Goal: Transaction & Acquisition: Book appointment/travel/reservation

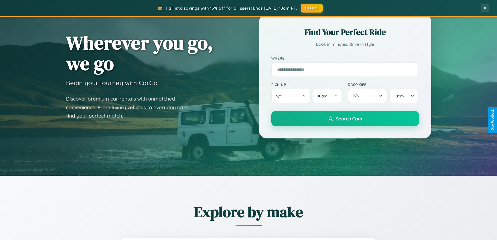
scroll to position [359, 0]
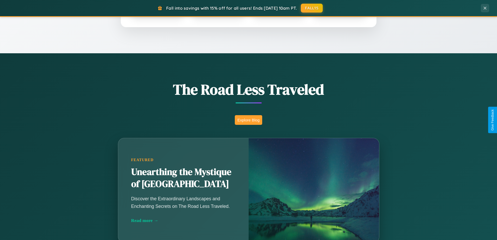
click at [248, 120] on button "Explore Blog" at bounding box center [248, 120] width 27 height 10
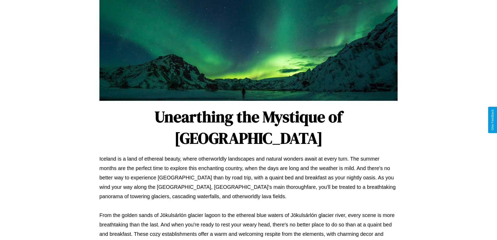
scroll to position [169, 0]
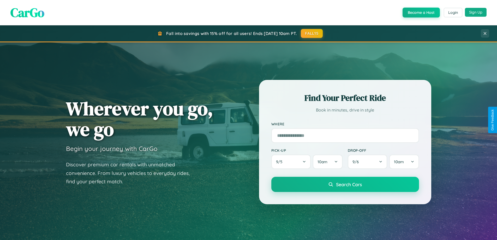
click at [475, 13] on button "Sign Up" at bounding box center [476, 12] width 22 height 9
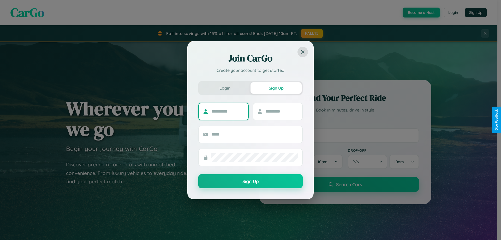
click at [227, 111] on input "text" at bounding box center [227, 111] width 33 height 8
type input "*****"
click at [281, 111] on input "text" at bounding box center [281, 111] width 33 height 8
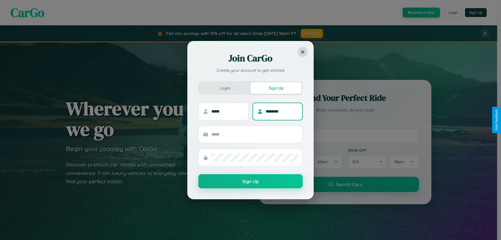
type input "********"
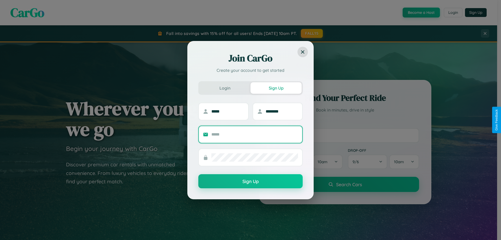
click at [255, 134] on input "text" at bounding box center [254, 134] width 87 height 8
type input "**********"
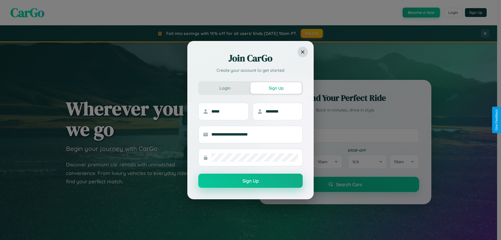
click at [250, 181] on button "Sign Up" at bounding box center [250, 180] width 104 height 14
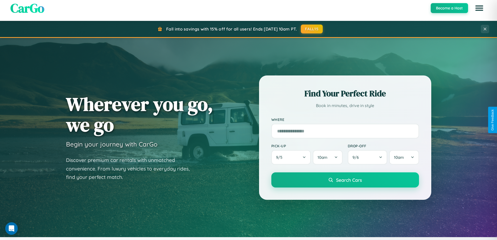
scroll to position [1003, 0]
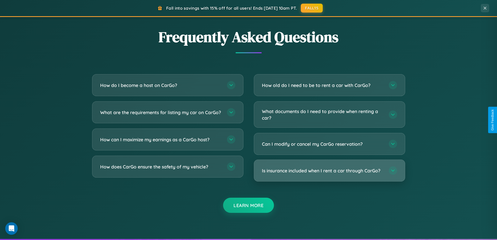
click at [329, 170] on h3 "Is insurance included when I rent a car through CarGo?" at bounding box center [323, 170] width 122 height 7
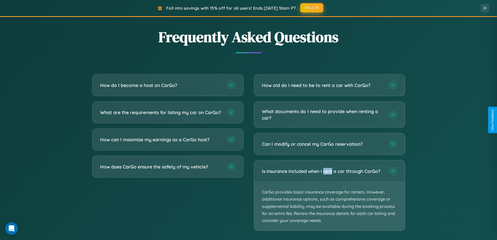
click at [312, 8] on button "FALL15" at bounding box center [311, 7] width 23 height 9
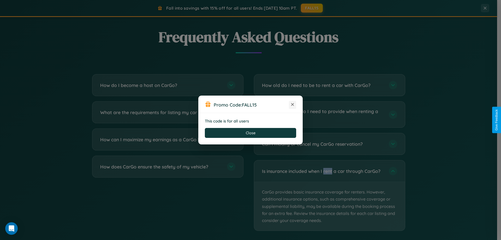
click at [292, 105] on icon at bounding box center [292, 104] width 5 height 5
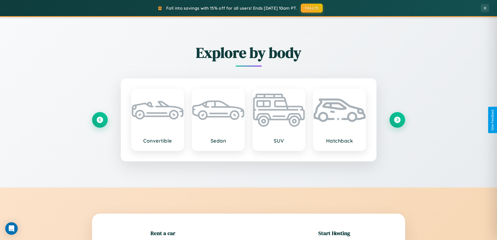
scroll to position [113, 0]
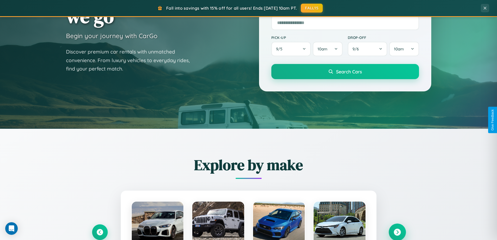
click at [397, 232] on icon at bounding box center [397, 231] width 7 height 7
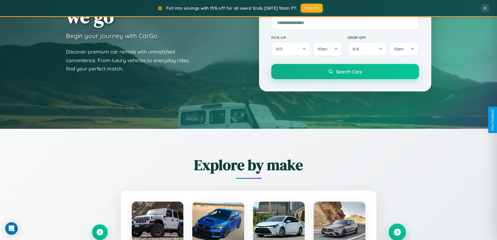
click at [397, 231] on icon at bounding box center [397, 231] width 7 height 7
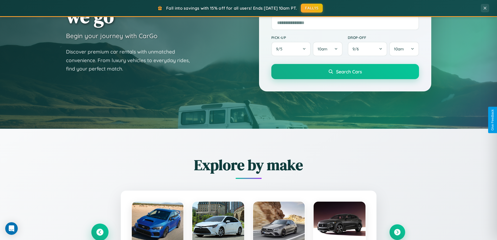
click at [100, 232] on icon at bounding box center [99, 231] width 7 height 7
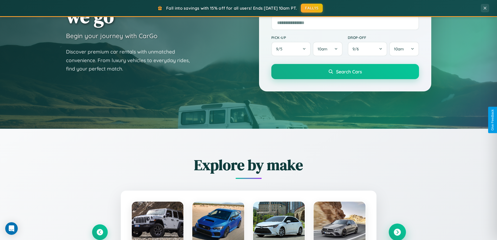
click at [397, 232] on icon at bounding box center [397, 231] width 7 height 7
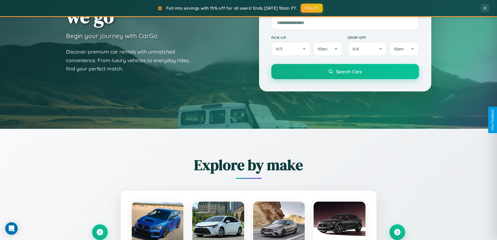
scroll to position [522, 0]
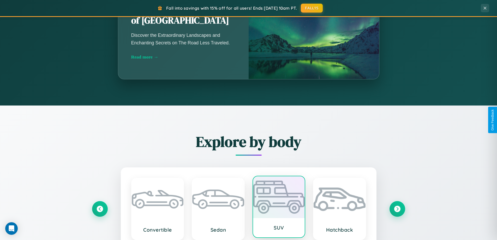
click at [279, 207] on div at bounding box center [279, 197] width 52 height 42
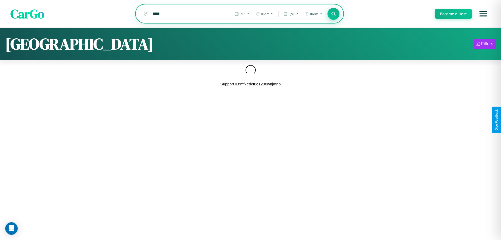
click at [333, 14] on icon at bounding box center [333, 13] width 5 height 5
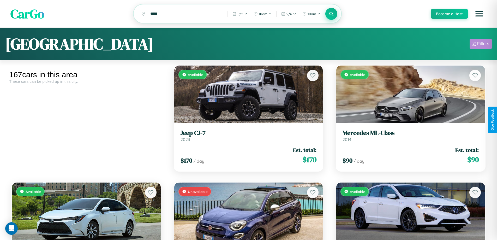
click at [480, 45] on div "Filters" at bounding box center [483, 43] width 12 height 5
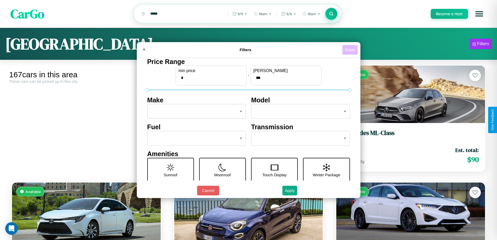
click at [350, 50] on button "Reset" at bounding box center [349, 50] width 15 height 10
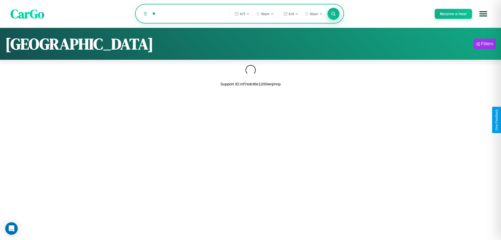
type input "*"
type input "********"
click at [333, 14] on icon at bounding box center [333, 13] width 5 height 5
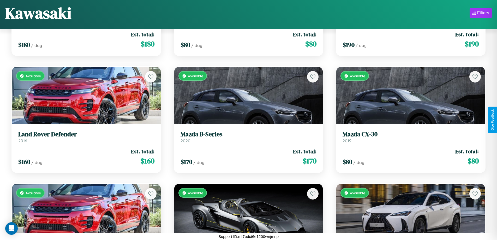
scroll to position [3927, 0]
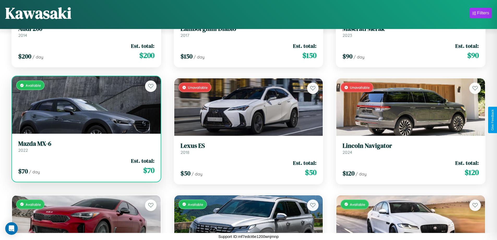
click at [86, 148] on link "Mazda MX-6 2022" at bounding box center [86, 146] width 136 height 13
